Goal: Transaction & Acquisition: Purchase product/service

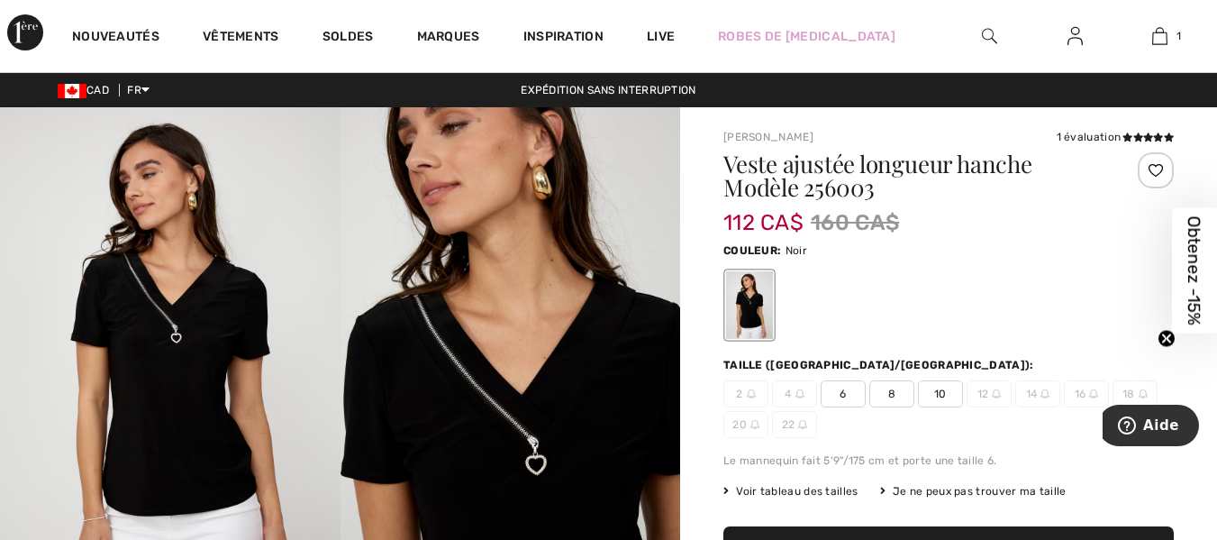
click at [517, 335] on img at bounding box center [511, 362] width 341 height 510
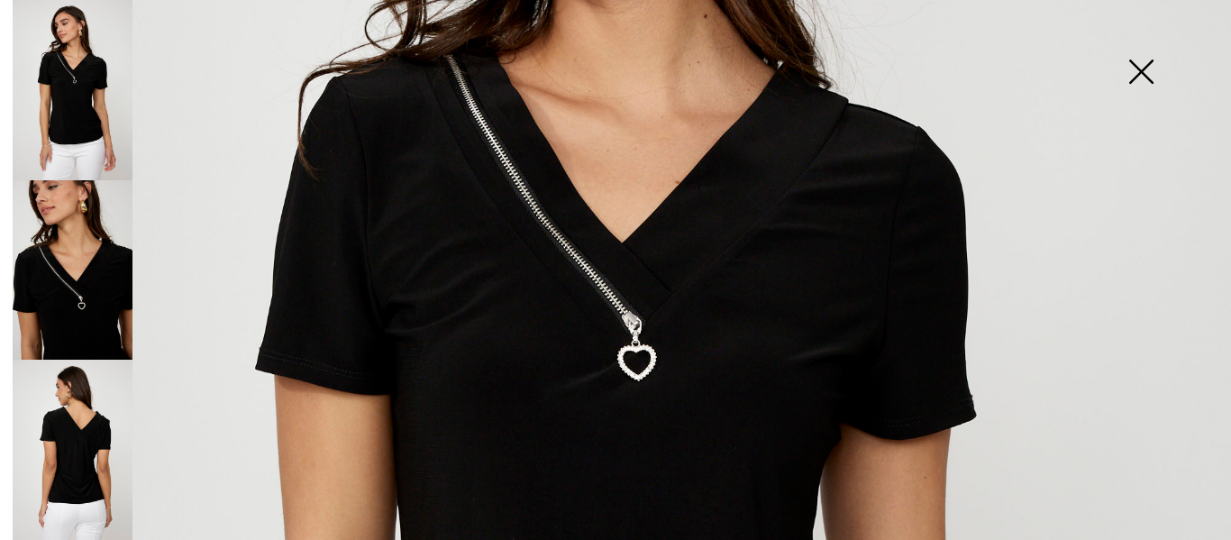
scroll to position [440, 0]
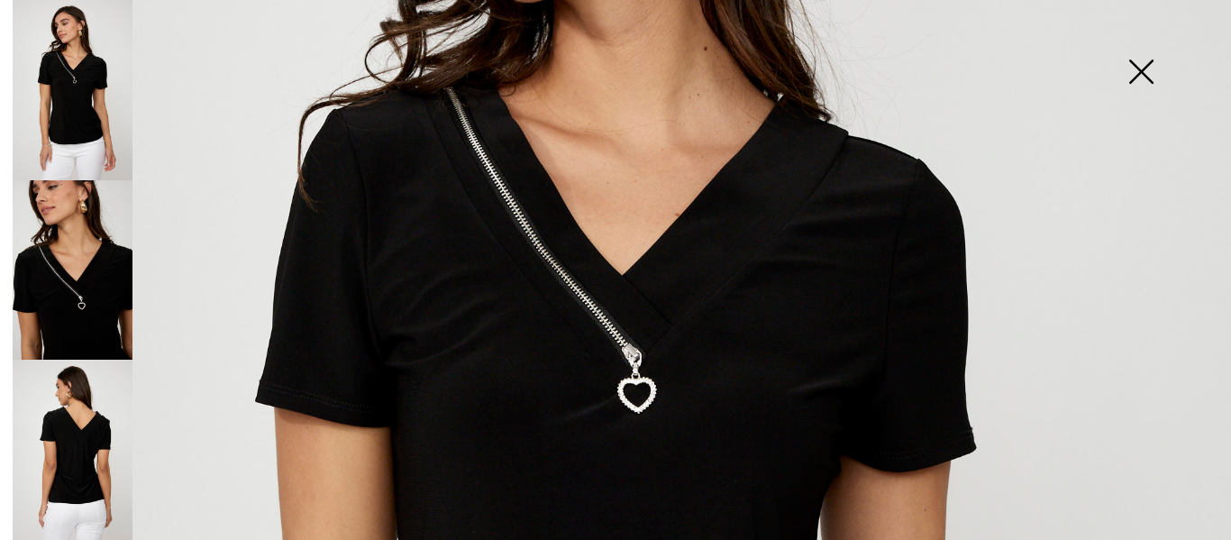
click at [86, 422] on img at bounding box center [73, 449] width 120 height 180
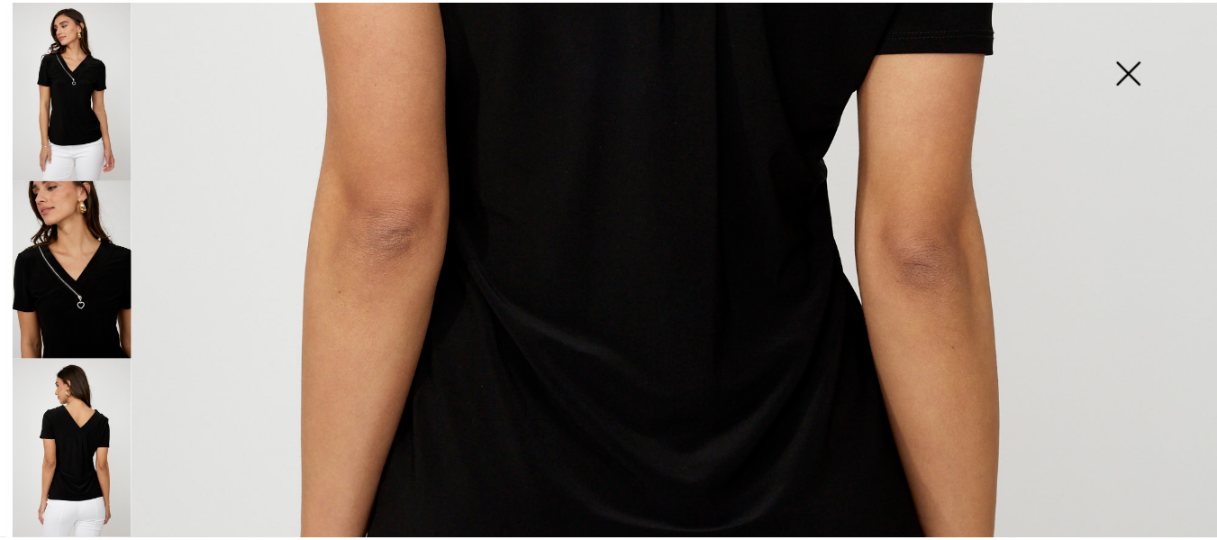
scroll to position [794, 0]
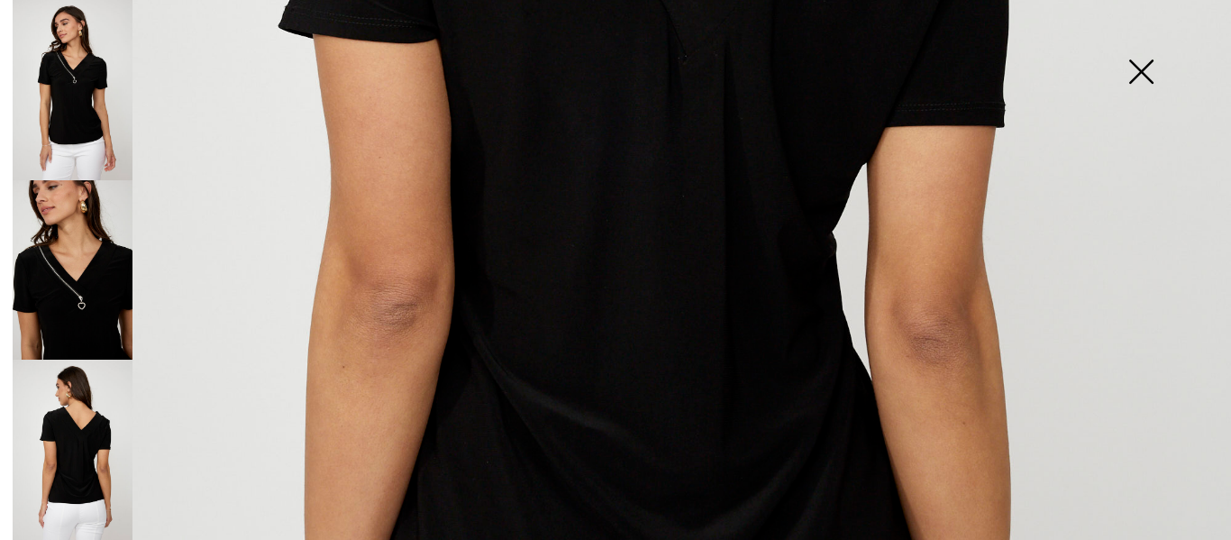
click at [1140, 74] on img at bounding box center [1140, 73] width 90 height 93
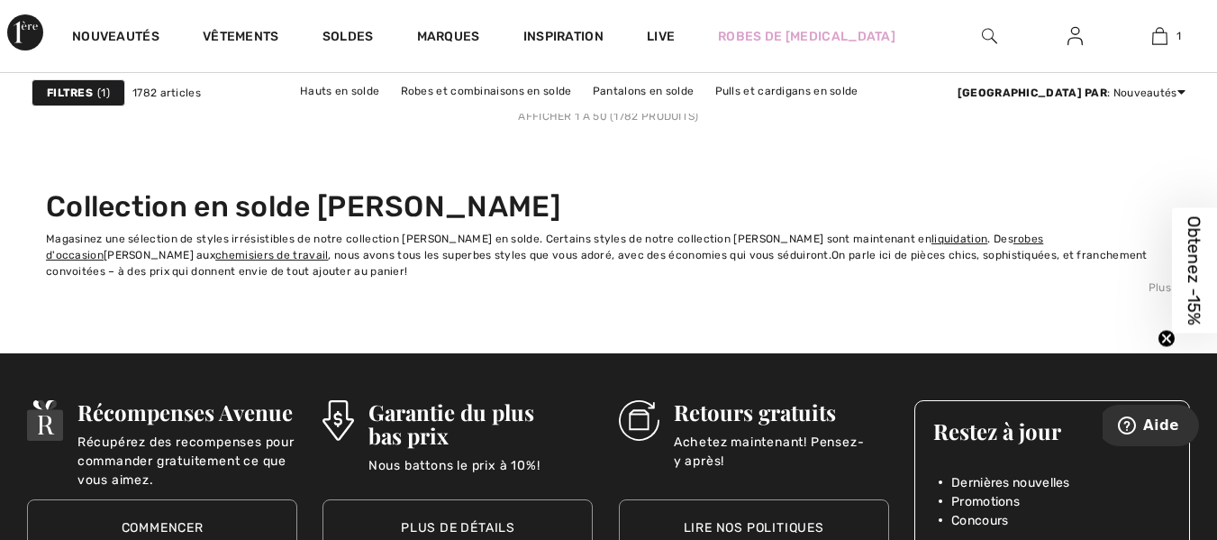
scroll to position [7947, 0]
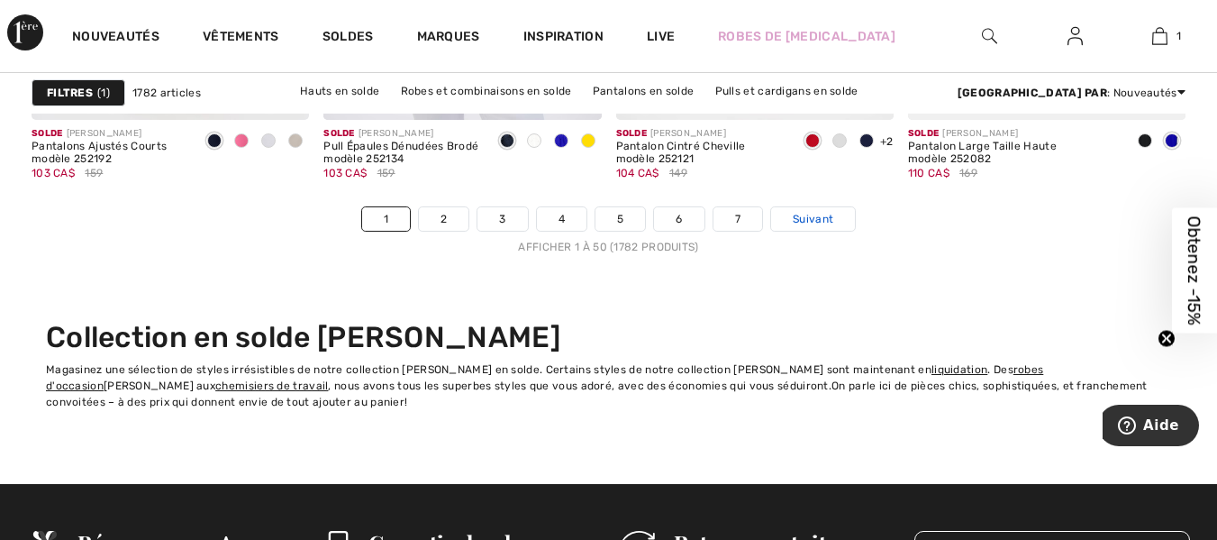
click at [807, 223] on span "Suivant" at bounding box center [813, 219] width 41 height 16
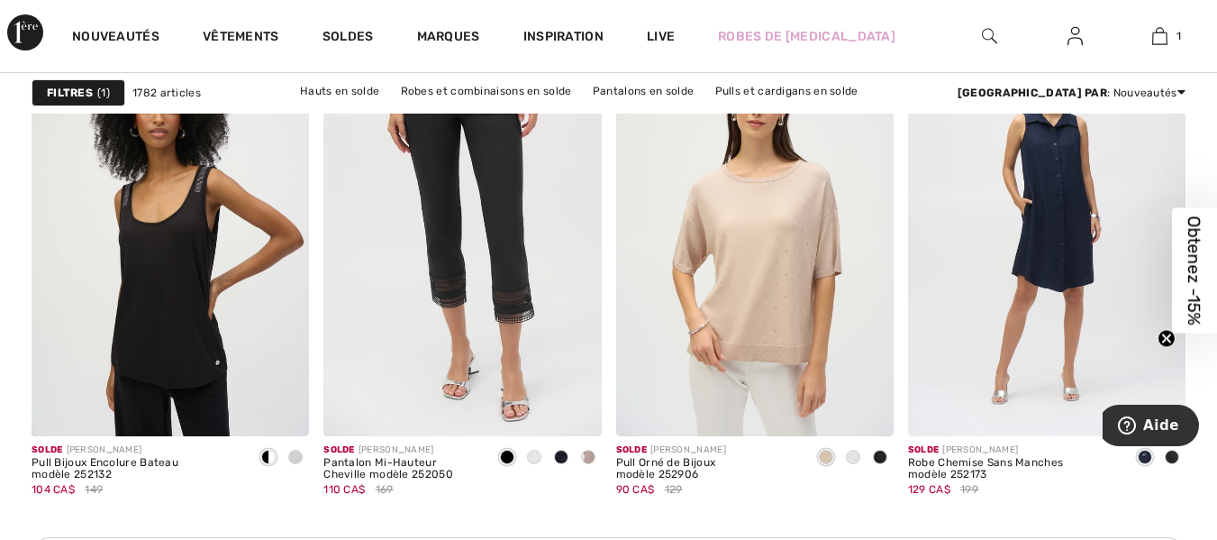
scroll to position [1776, 0]
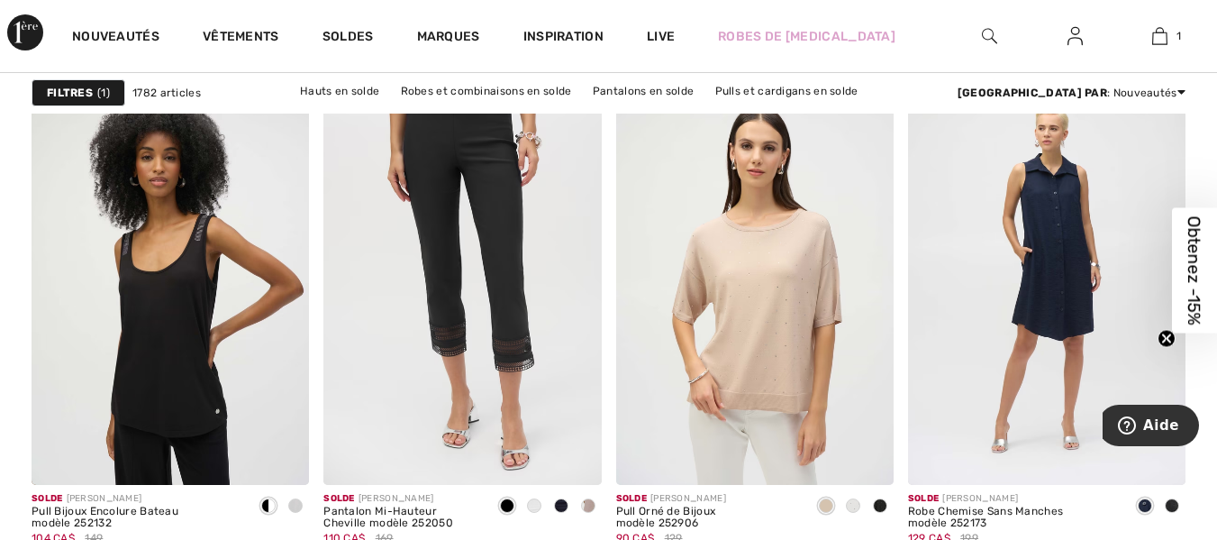
drag, startPoint x: 1215, startPoint y: 124, endPoint x: 1216, endPoint y: 135, distance: 10.8
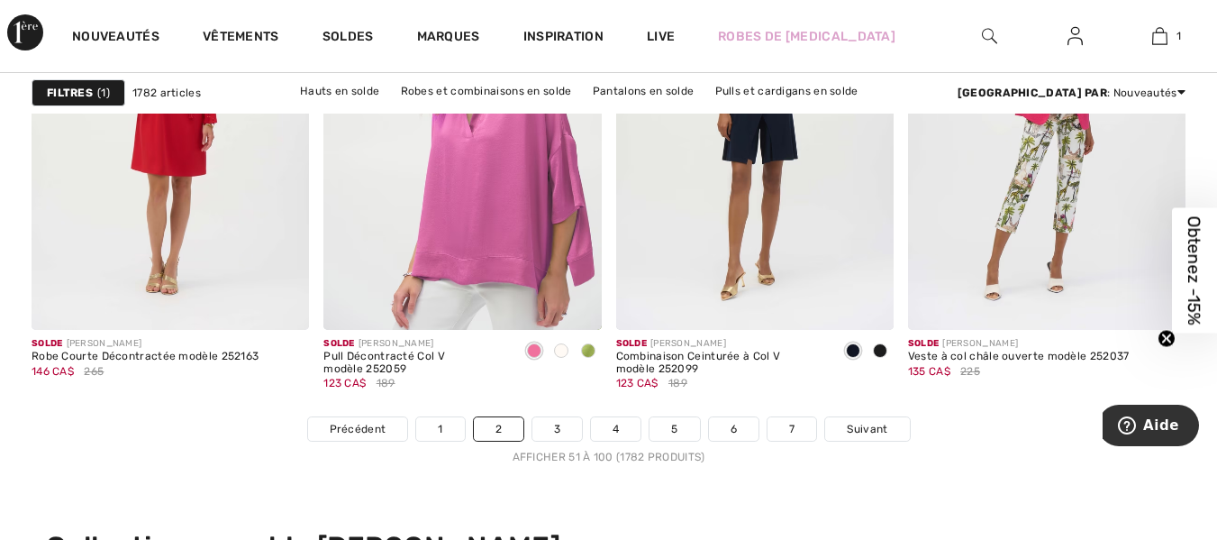
scroll to position [7803, 0]
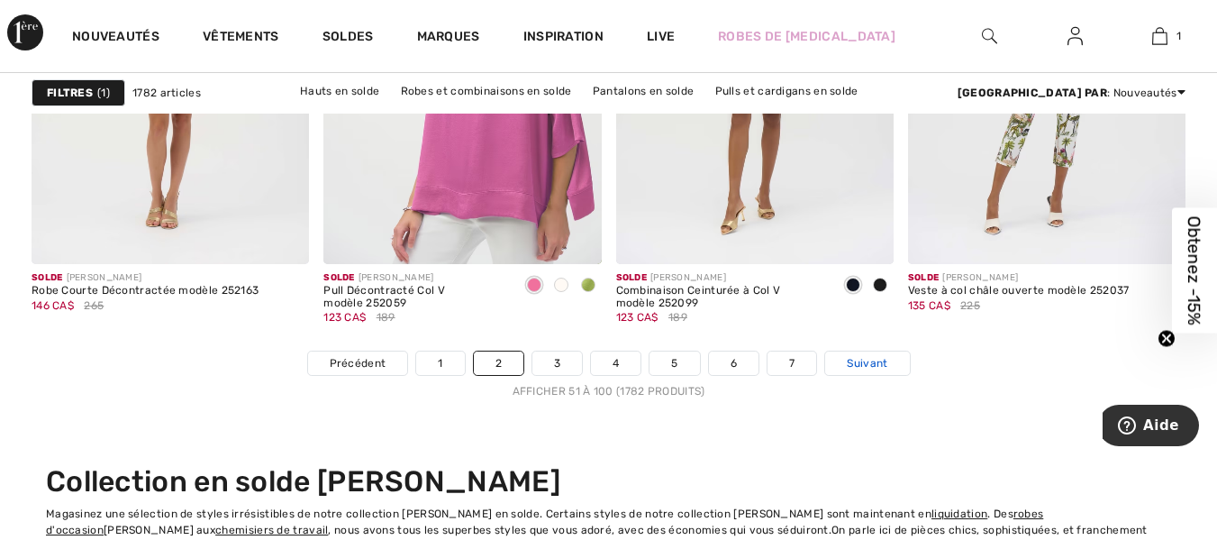
click at [869, 360] on span "Suivant" at bounding box center [867, 363] width 41 height 16
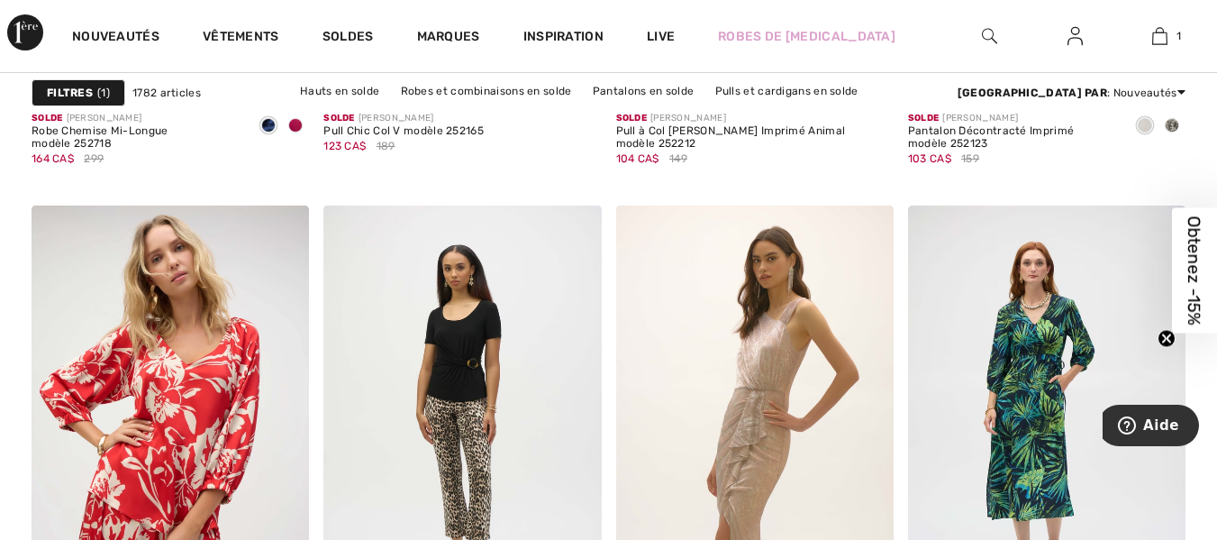
scroll to position [3079, 0]
